Goal: Task Accomplishment & Management: Complete application form

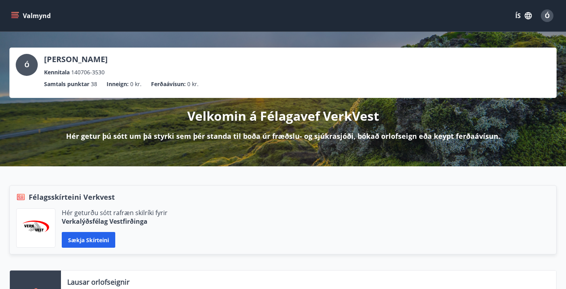
click at [37, 7] on div "Valmynd ÍS Ó" at bounding box center [282, 15] width 547 height 19
click at [37, 16] on button "Valmynd" at bounding box center [31, 16] width 44 height 14
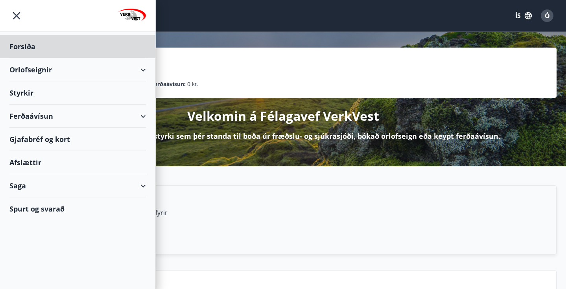
click at [26, 90] on div "Styrkir" at bounding box center [77, 92] width 136 height 23
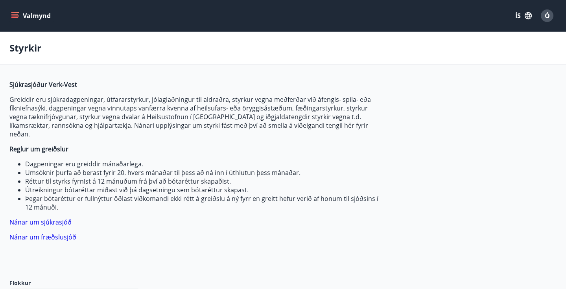
type input "***"
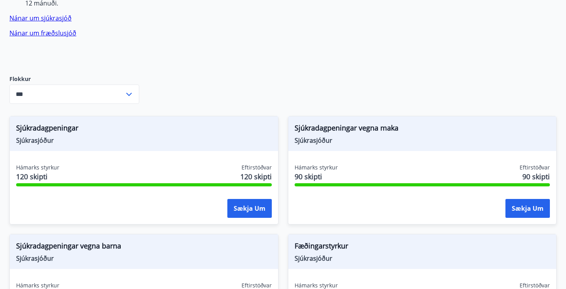
scroll to position [204, 0]
click at [109, 90] on input "***" at bounding box center [66, 94] width 115 height 19
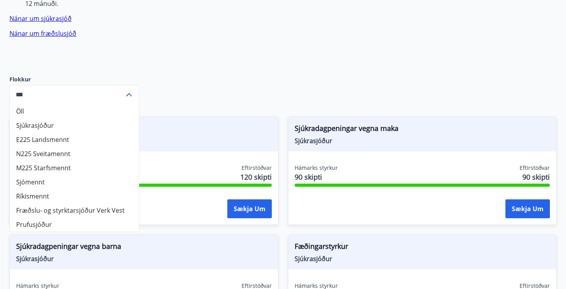
click at [131, 90] on icon at bounding box center [128, 94] width 9 height 9
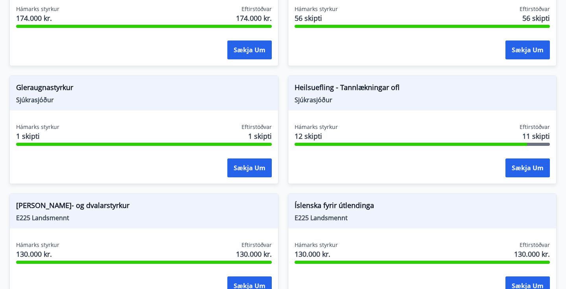
scroll to position [835, 0]
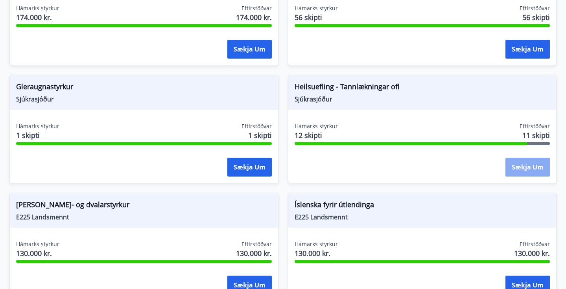
click at [529, 160] on button "Sækja um" at bounding box center [527, 167] width 44 height 19
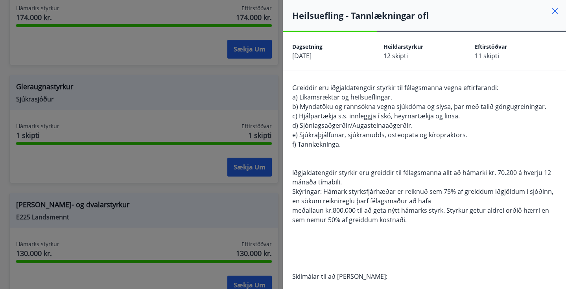
click at [225, 165] on div at bounding box center [283, 144] width 566 height 289
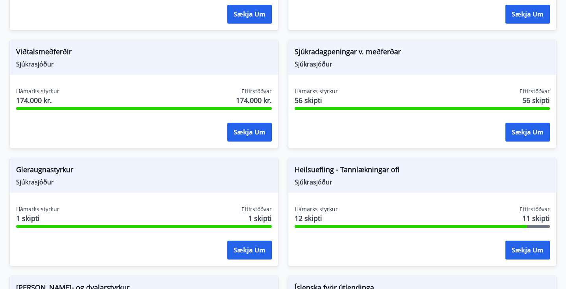
scroll to position [751, 0]
